Goal: Transaction & Acquisition: Purchase product/service

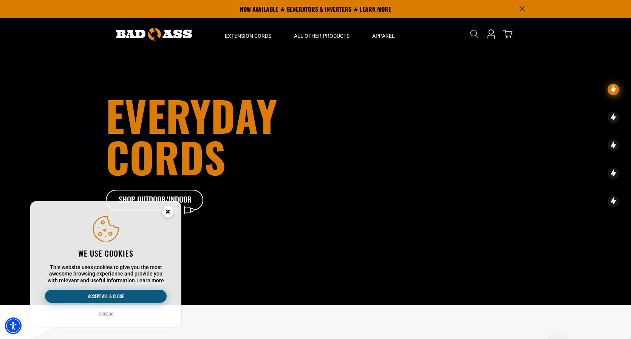
click at [102, 293] on button "Accept all & close" at bounding box center [106, 296] width 122 height 13
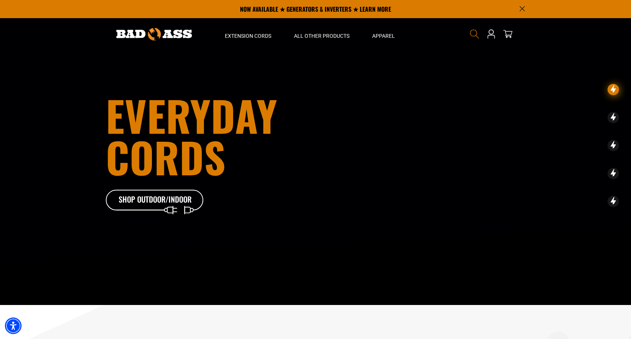
click at [474, 33] on icon "Search" at bounding box center [475, 34] width 10 height 10
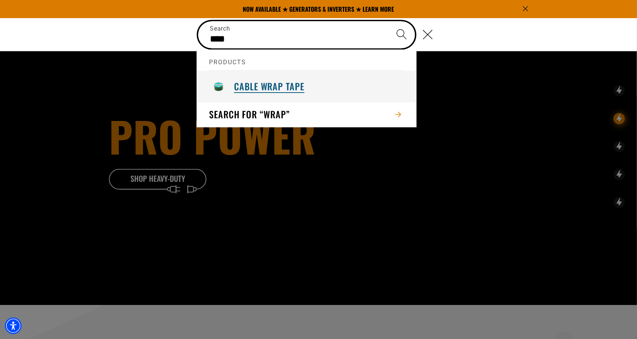
type input "****"
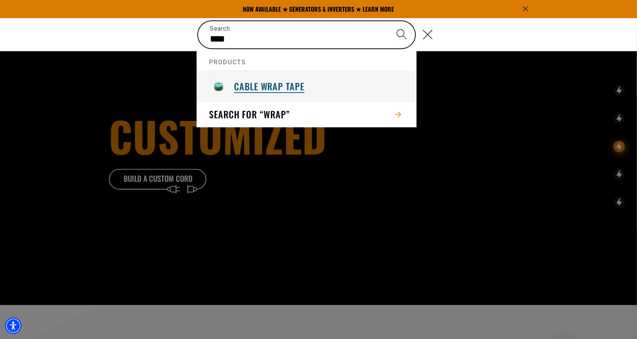
click at [264, 86] on h3 "Cable Wrap Tape" at bounding box center [269, 86] width 70 height 12
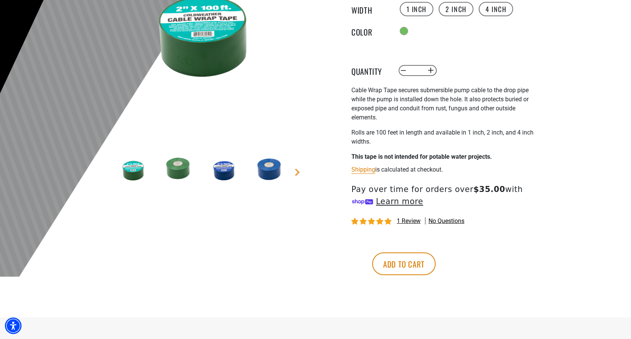
scroll to position [151, 0]
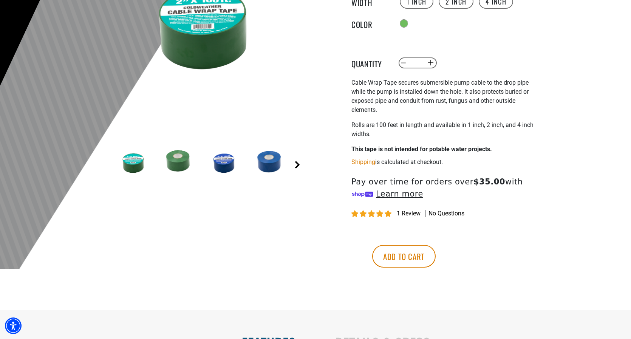
click at [297, 165] on link "Next" at bounding box center [298, 165] width 8 height 8
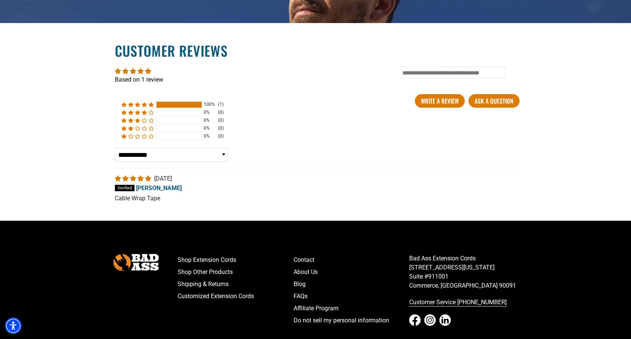
scroll to position [1172, 0]
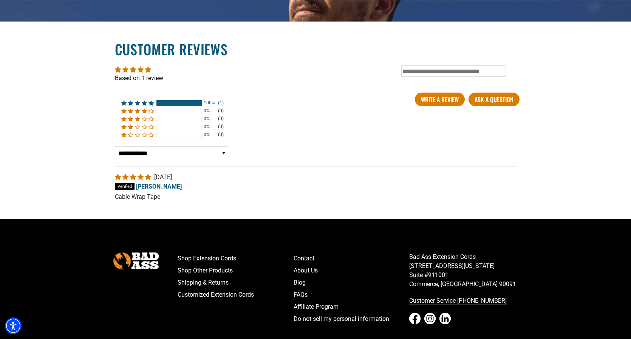
click at [163, 100] on div at bounding box center [178, 103] width 45 height 6
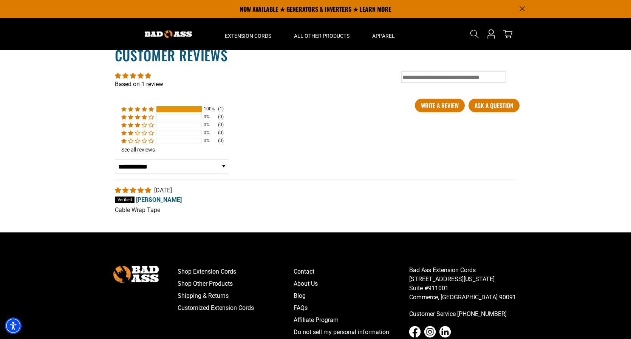
scroll to position [1163, 0]
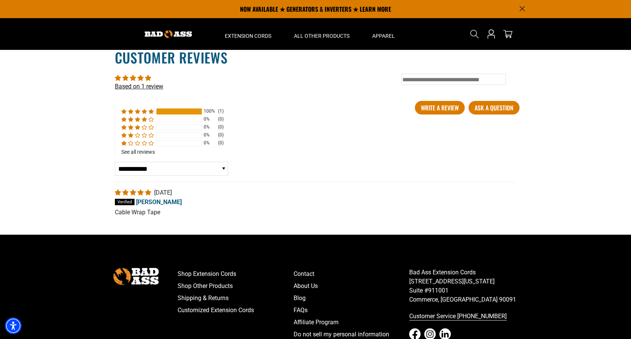
click at [136, 87] on link "Based on 1 review" at bounding box center [139, 86] width 48 height 7
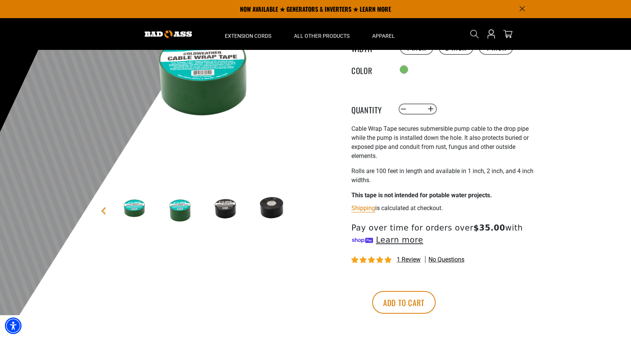
scroll to position [0, 0]
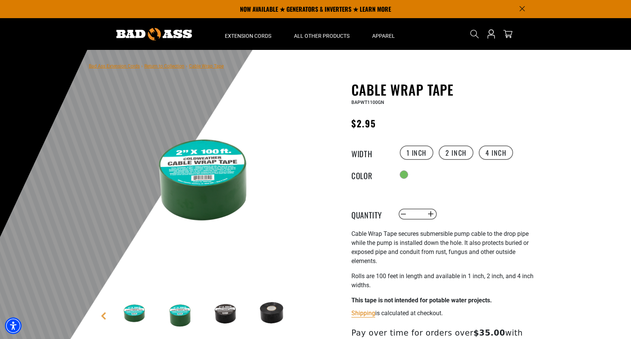
click at [167, 32] on img at bounding box center [154, 34] width 76 height 12
